Goal: Find specific page/section: Find specific page/section

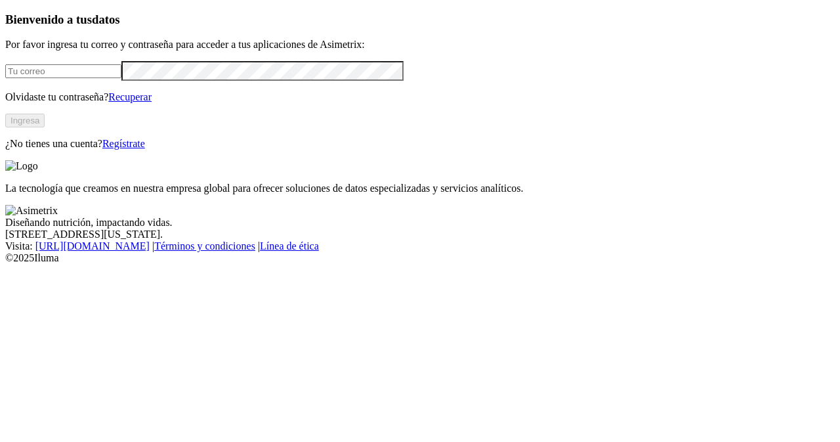
type input "[PERSON_NAME][EMAIL_ADDRESS][DOMAIN_NAME]"
click at [45, 127] on button "Ingresa" at bounding box center [24, 121] width 39 height 14
